Goal: Navigation & Orientation: Understand site structure

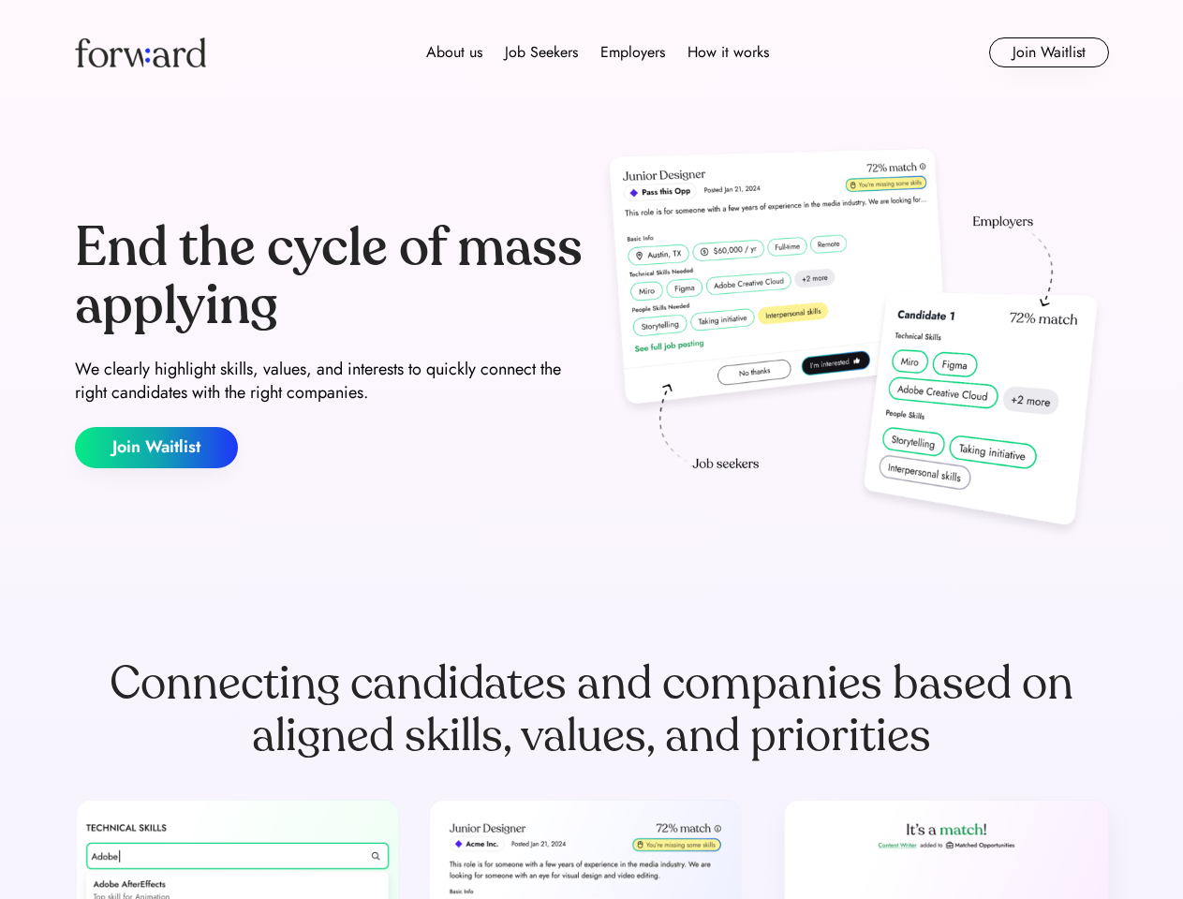
click at [591, 450] on div "End the cycle of mass applying We clearly highlight skills, values, and interes…" at bounding box center [592, 343] width 1034 height 403
click at [592, 52] on div "About us Job Seekers Employers How it works" at bounding box center [598, 52] width 738 height 22
click at [141, 52] on img at bounding box center [140, 52] width 131 height 30
click at [598, 52] on div "About us Job Seekers Employers How it works" at bounding box center [598, 52] width 738 height 22
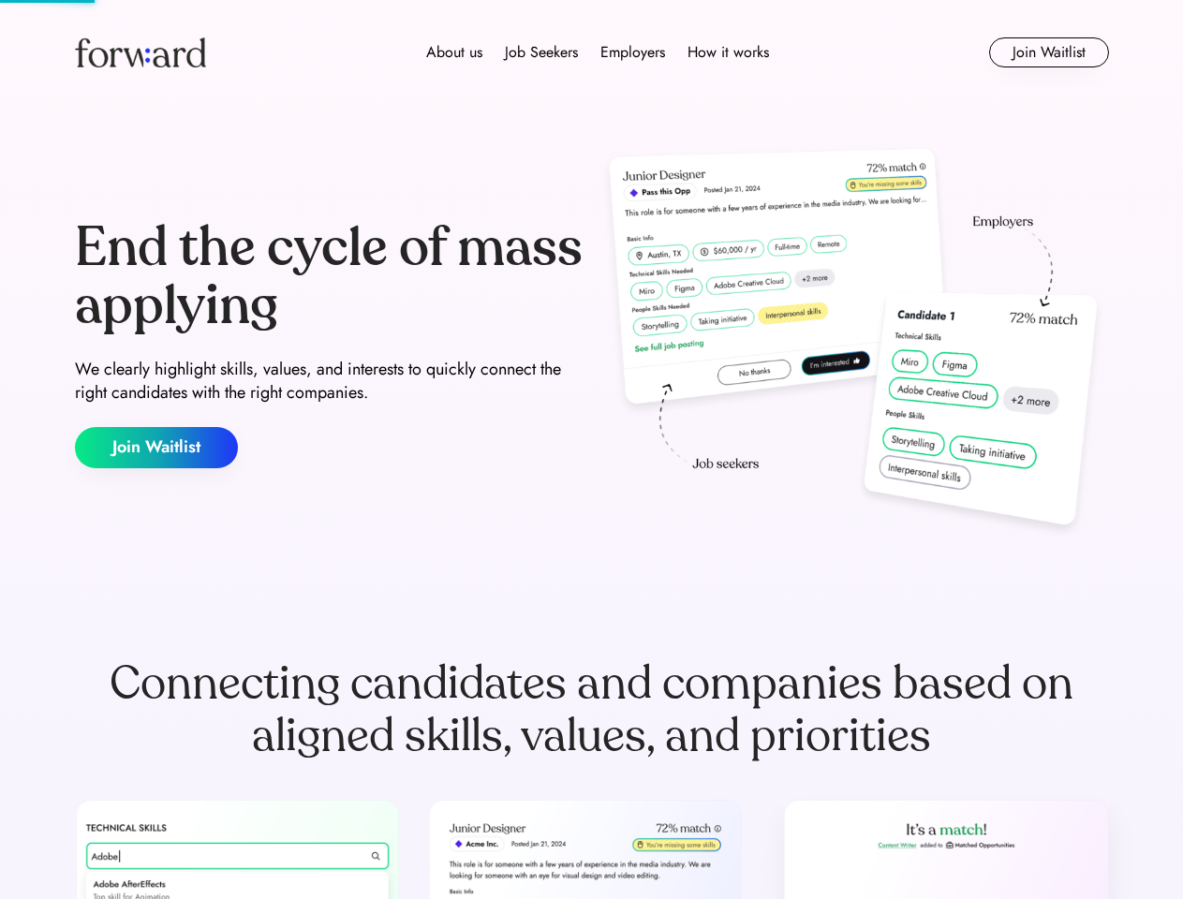
click at [454, 52] on div "About us" at bounding box center [454, 52] width 56 height 22
click at [541, 52] on div "Job Seekers" at bounding box center [541, 52] width 73 height 22
click at [632, 52] on div "Employers" at bounding box center [632, 52] width 65 height 22
click at [727, 52] on div "How it works" at bounding box center [729, 52] width 82 height 22
click at [1048, 52] on button "Join Waitlist" at bounding box center [1049, 52] width 120 height 30
